Goal: Check status

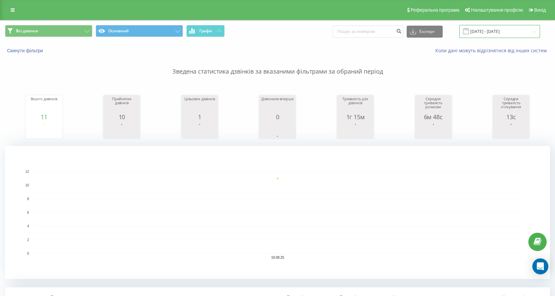
click at [491, 29] on input "19.09.2025 - 19.09.2025" at bounding box center [499, 31] width 81 height 13
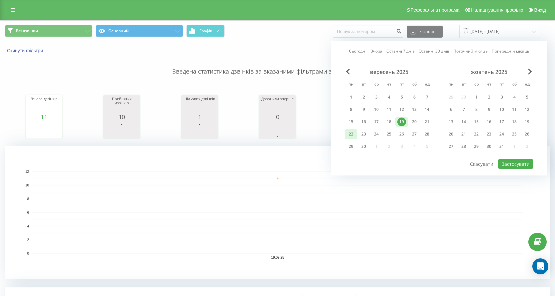
click at [352, 135] on div "22" at bounding box center [351, 134] width 9 height 9
click at [527, 164] on button "Застосувати" at bounding box center [515, 164] width 35 height 10
type input "[DATE] - [DATE]"
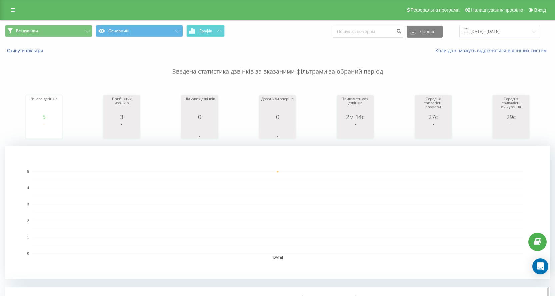
click at [500, 295] on div "Коментар/категорія дзвінка" at bounding box center [513, 300] width 39 height 11
